Goal: Information Seeking & Learning: Learn about a topic

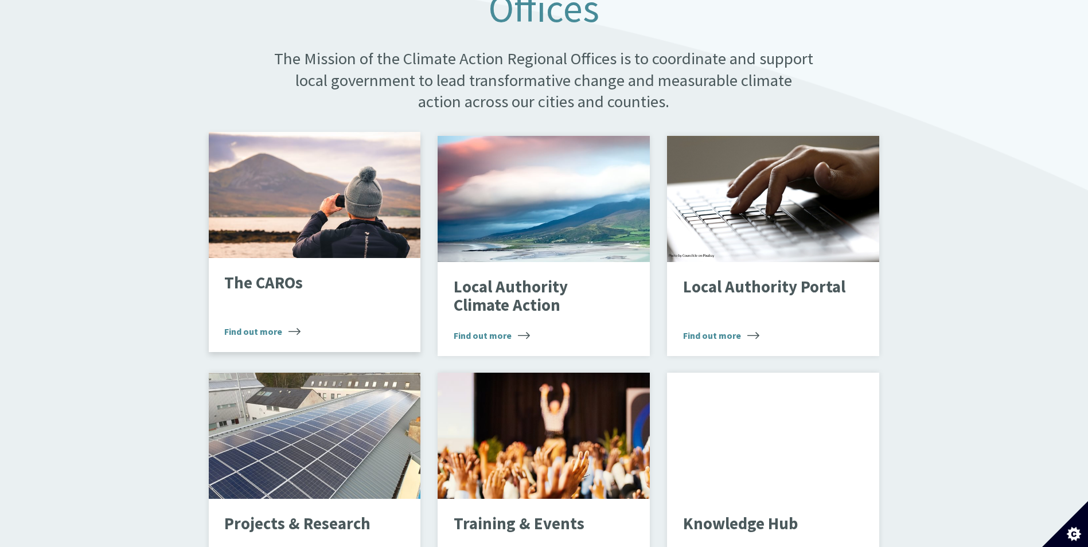
scroll to position [688, 0]
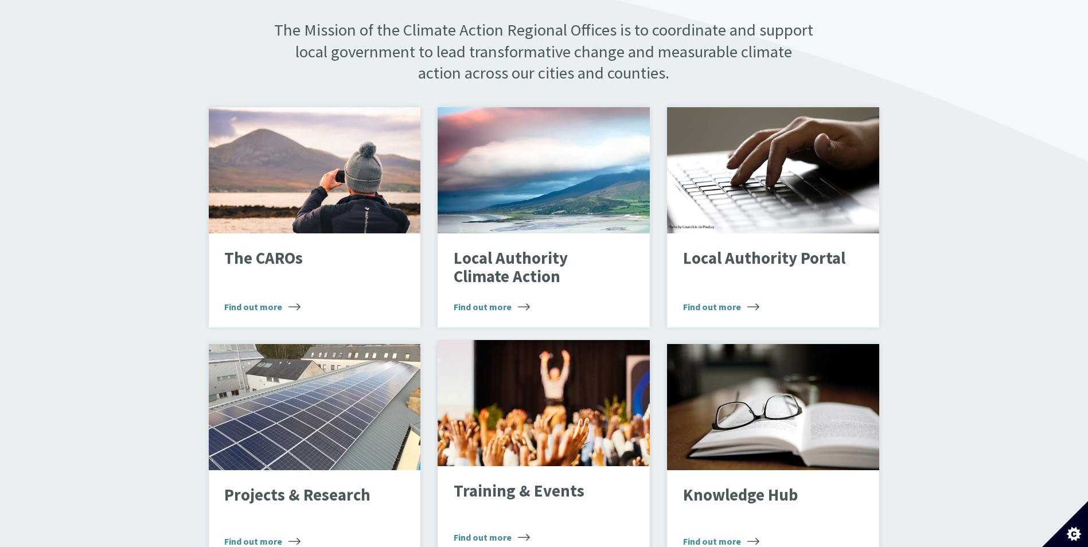
click at [497, 531] on span "Find out more" at bounding box center [492, 538] width 76 height 14
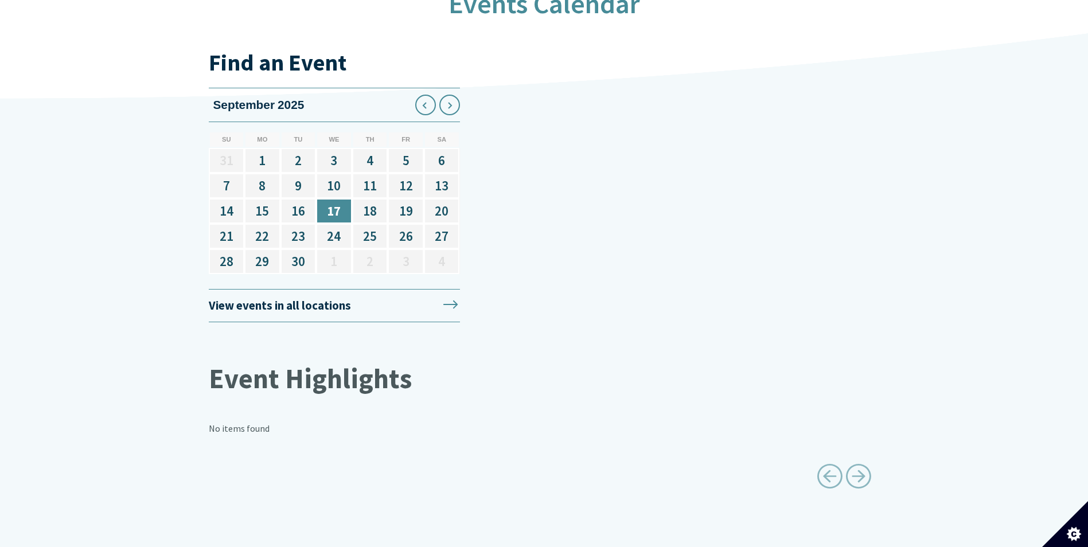
scroll to position [1425, 0]
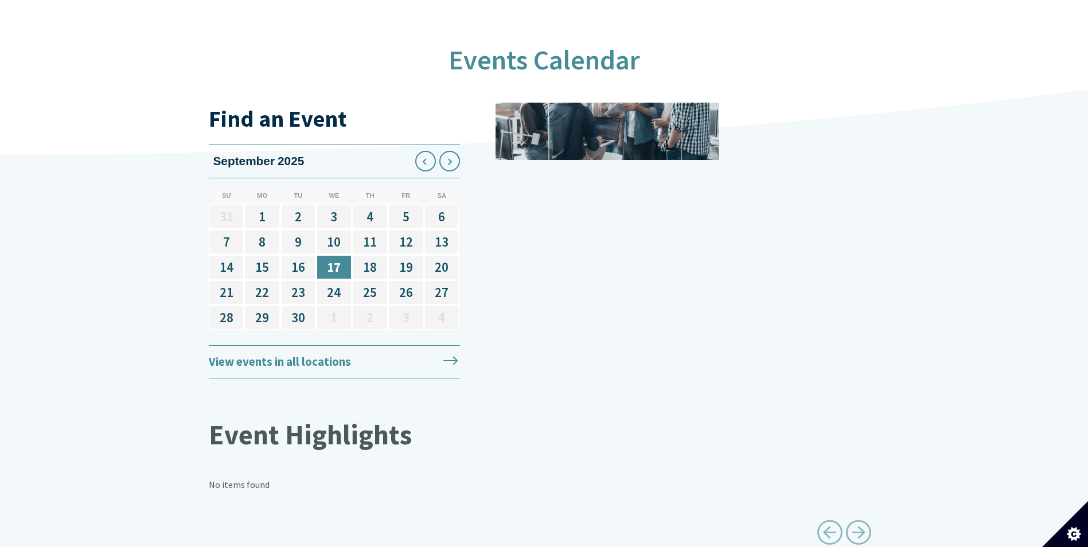
click at [313, 356] on link "View events in all locations" at bounding box center [334, 362] width 251 height 34
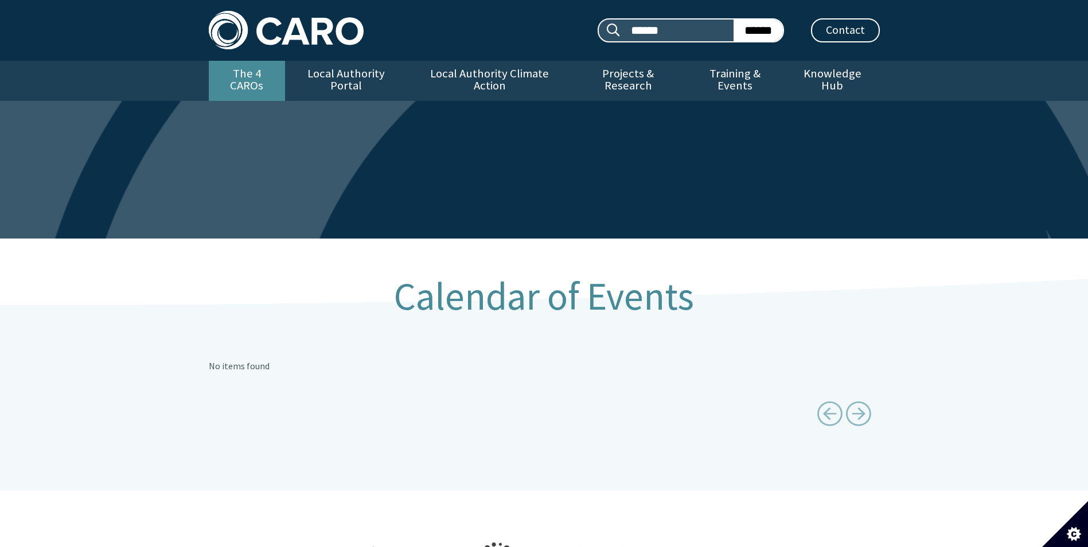
click at [238, 67] on link "The 4 CAROs" at bounding box center [247, 81] width 76 height 40
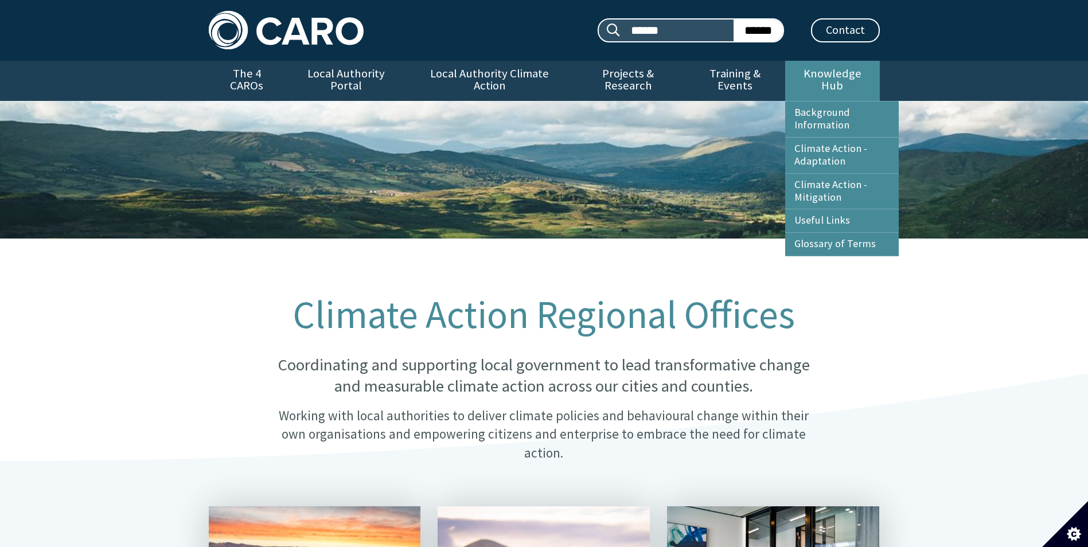
click at [802, 73] on link "Knowledge Hub" at bounding box center [832, 81] width 94 height 40
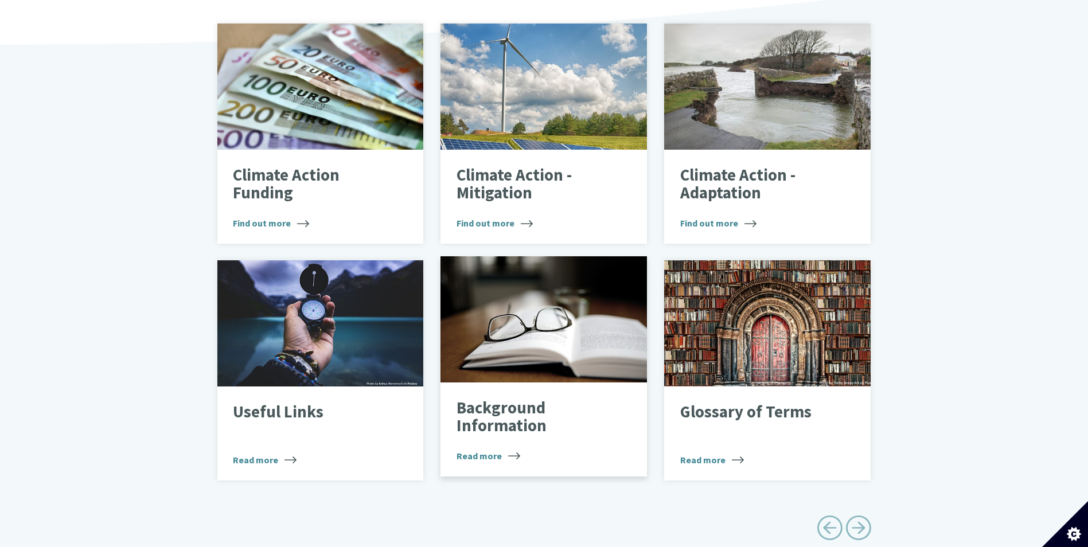
scroll to position [402, 0]
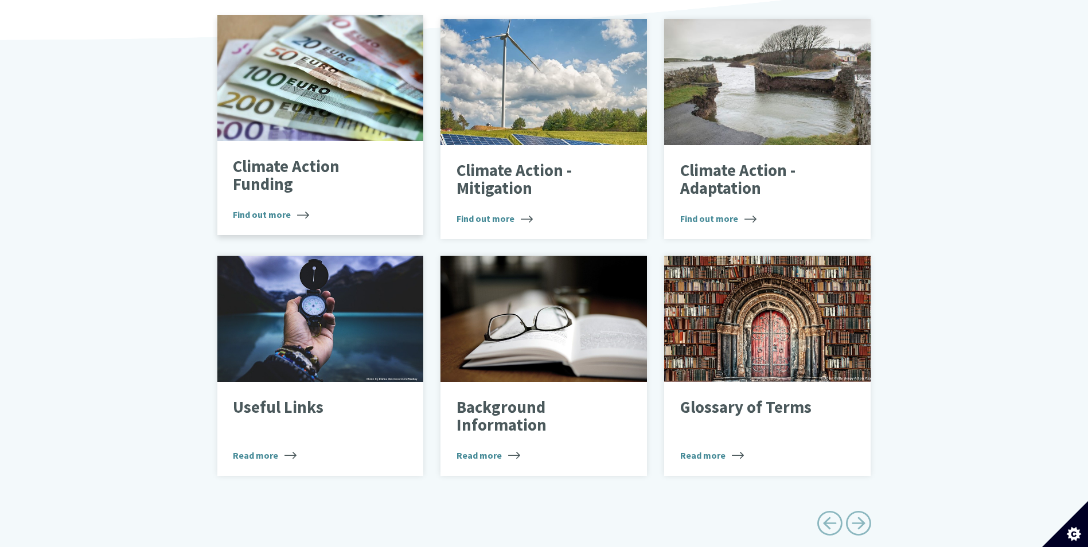
click at [290, 208] on span "Find out more" at bounding box center [271, 215] width 76 height 14
